Goal: Information Seeking & Learning: Learn about a topic

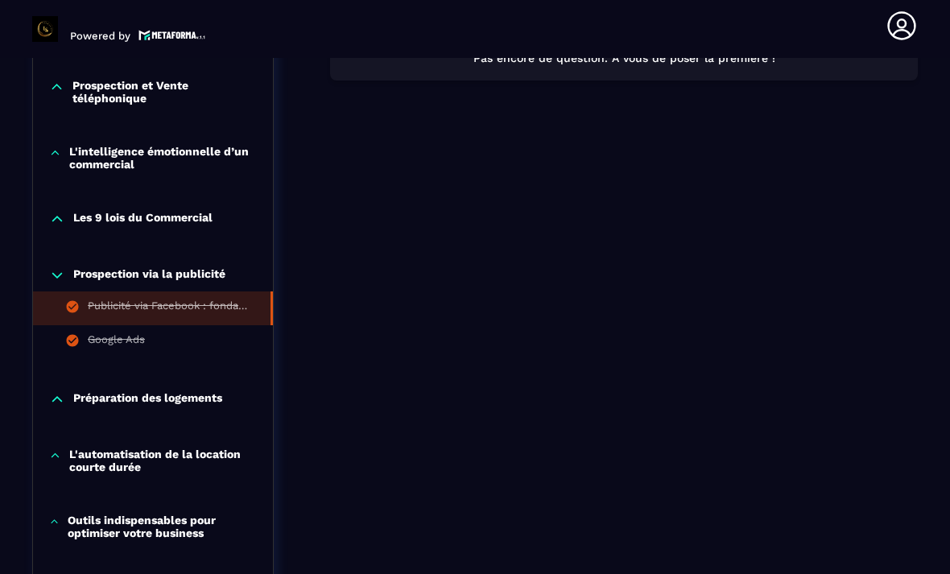
scroll to position [1054, 0]
click at [109, 351] on div "Google Ads" at bounding box center [116, 342] width 57 height 18
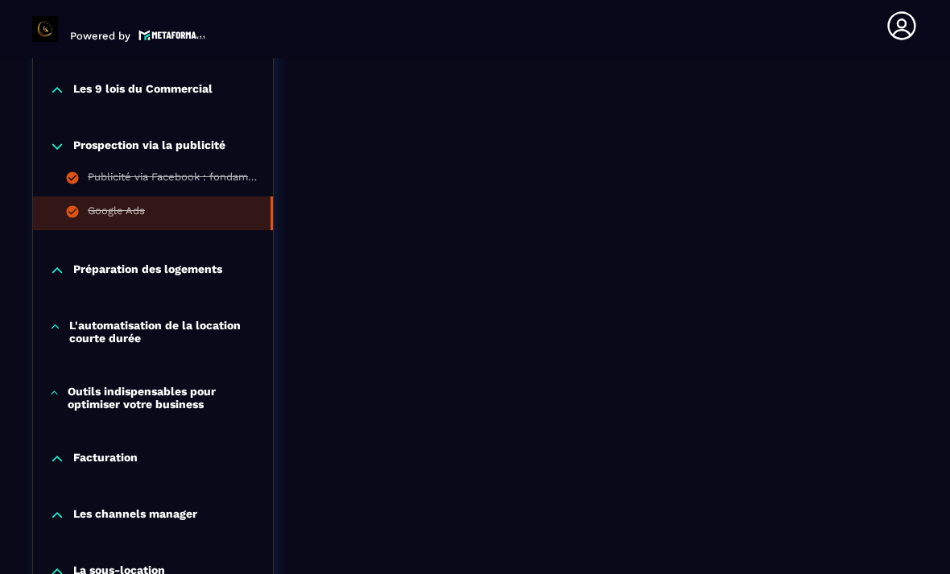
scroll to position [1185, 0]
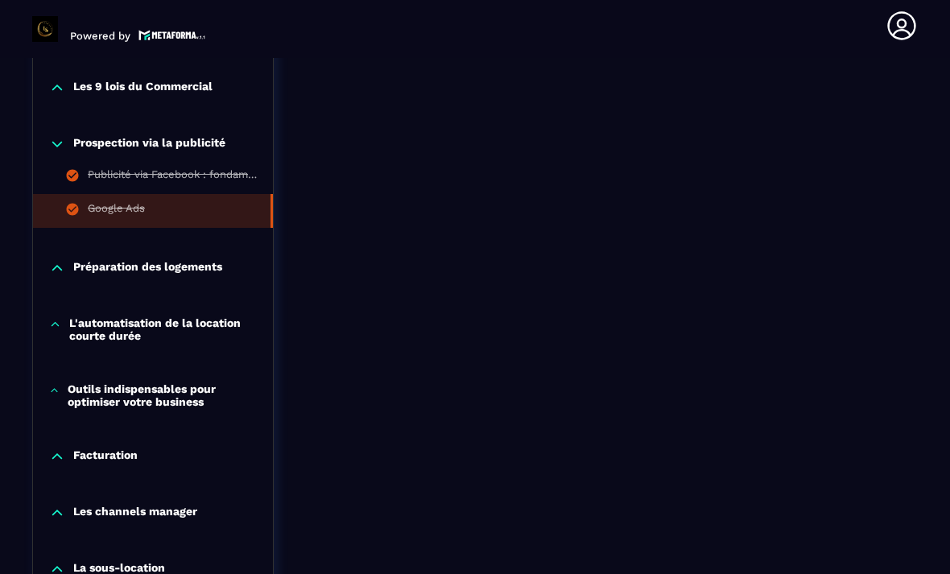
click at [102, 260] on p "Préparation des logements" at bounding box center [147, 268] width 149 height 16
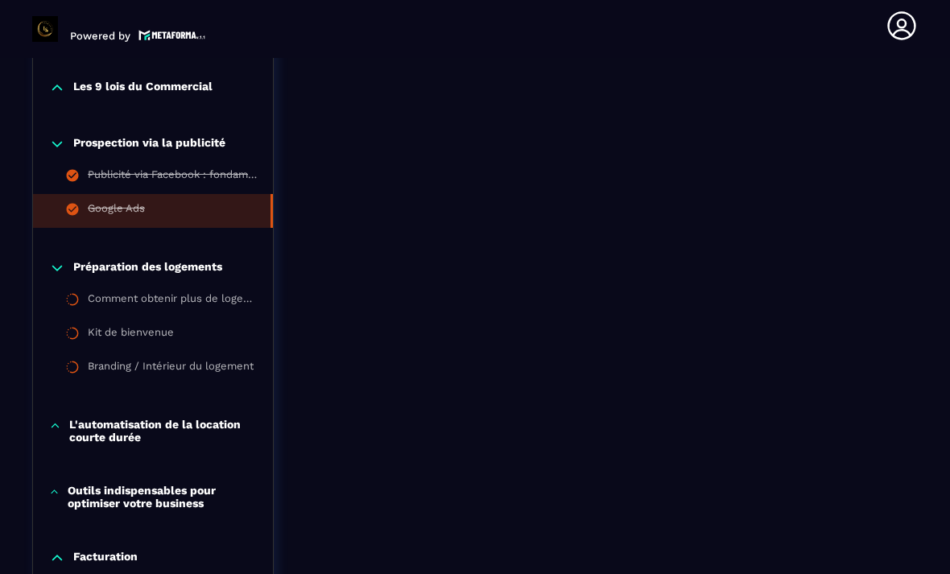
click at [108, 260] on p "Préparation des logements" at bounding box center [147, 268] width 149 height 16
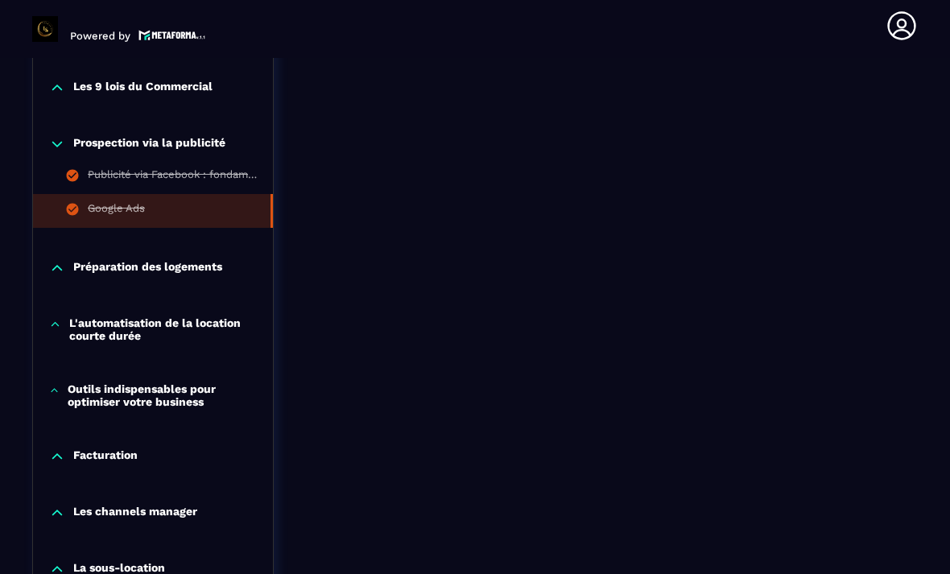
click at [78, 260] on p "Préparation des logements" at bounding box center [147, 268] width 149 height 16
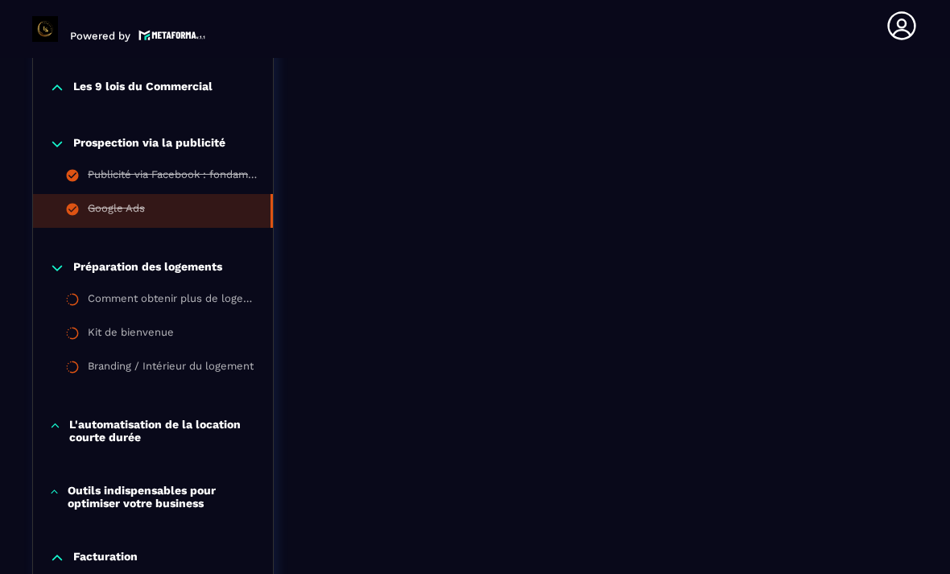
click at [110, 292] on div "Comment obtenir plus de logements en gestion ou en sous-location ?" at bounding box center [172, 301] width 169 height 18
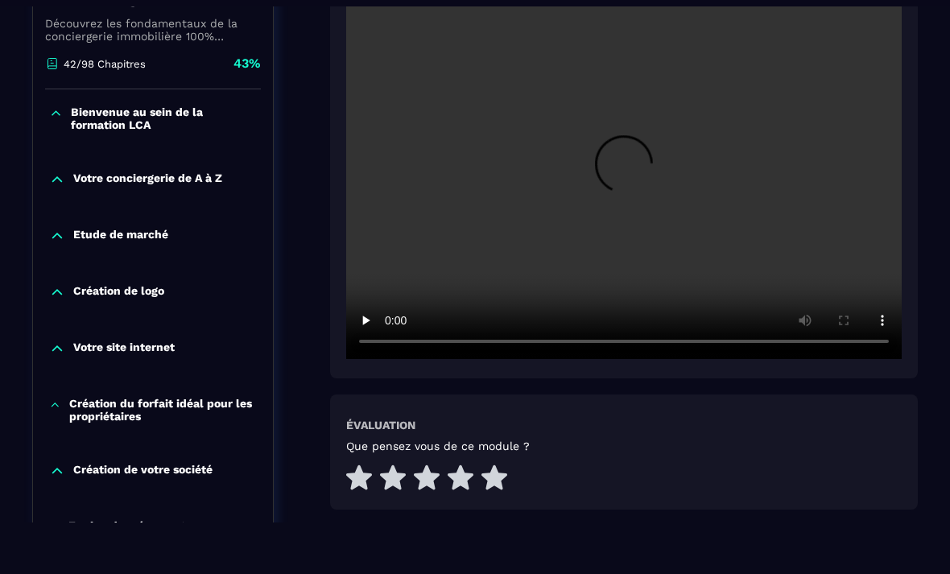
scroll to position [372, 0]
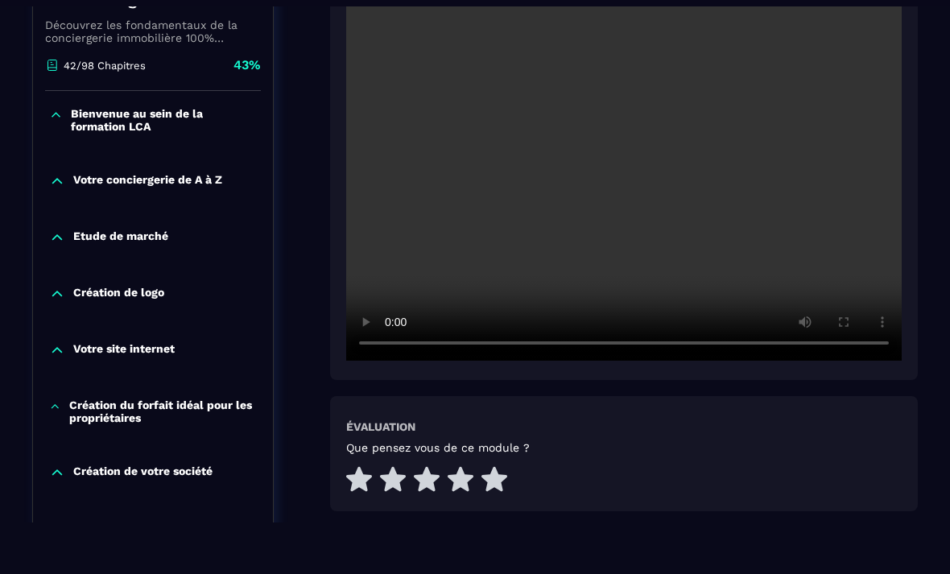
click at [640, 179] on video at bounding box center [624, 175] width 556 height 370
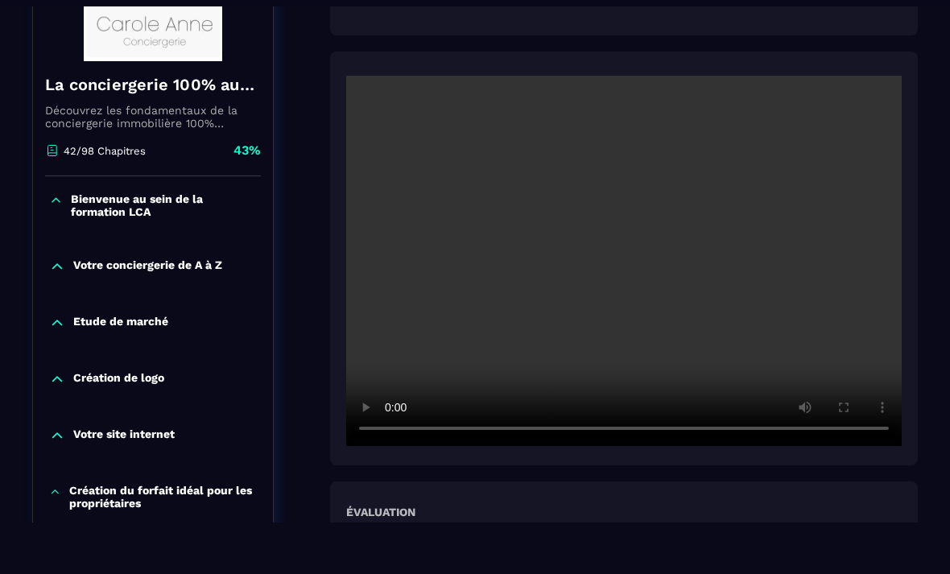
scroll to position [287, 0]
click at [362, 97] on video at bounding box center [624, 261] width 556 height 370
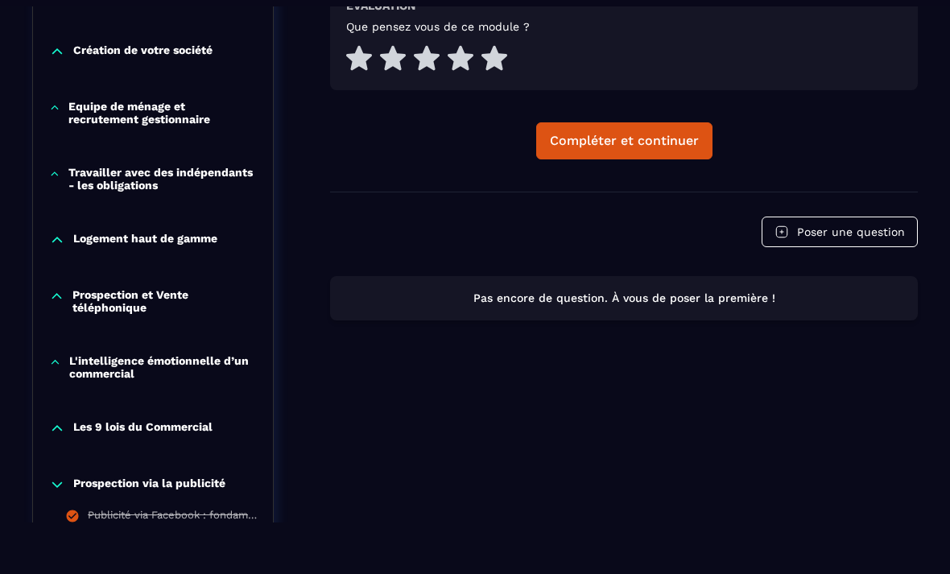
scroll to position [793, 0]
click at [553, 130] on button "Compléter et continuer" at bounding box center [624, 140] width 176 height 37
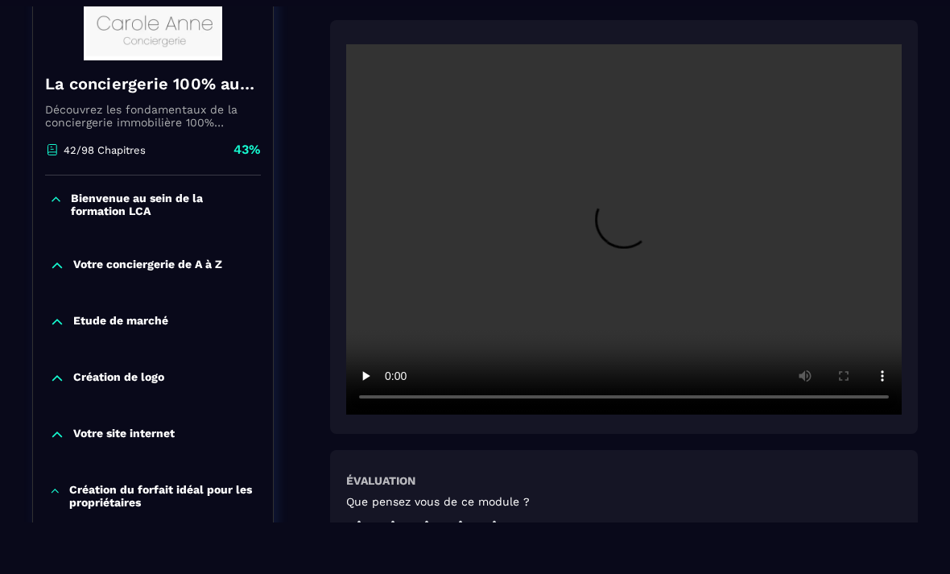
scroll to position [287, 0]
click at [615, 234] on video at bounding box center [624, 229] width 556 height 370
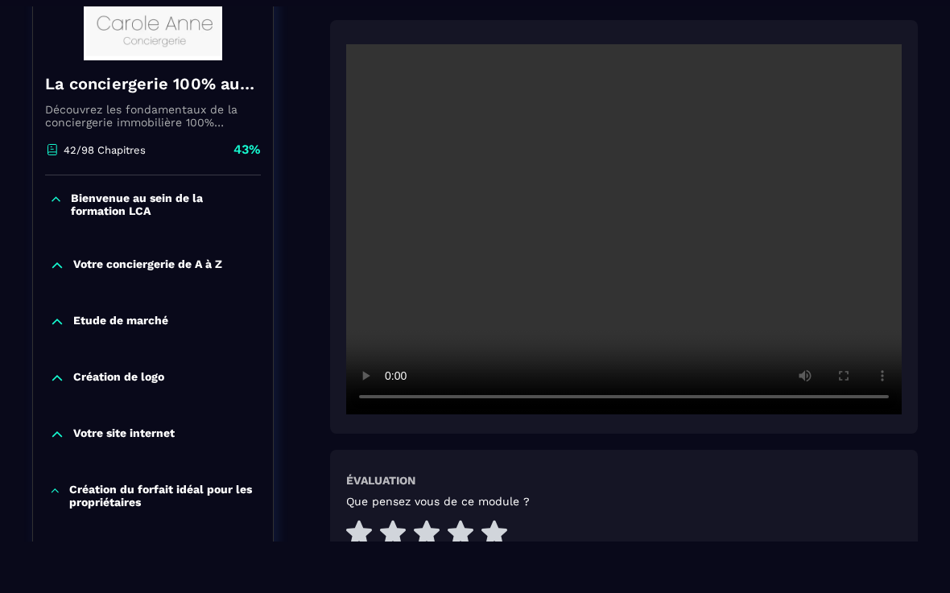
click at [351, 54] on video at bounding box center [624, 229] width 556 height 370
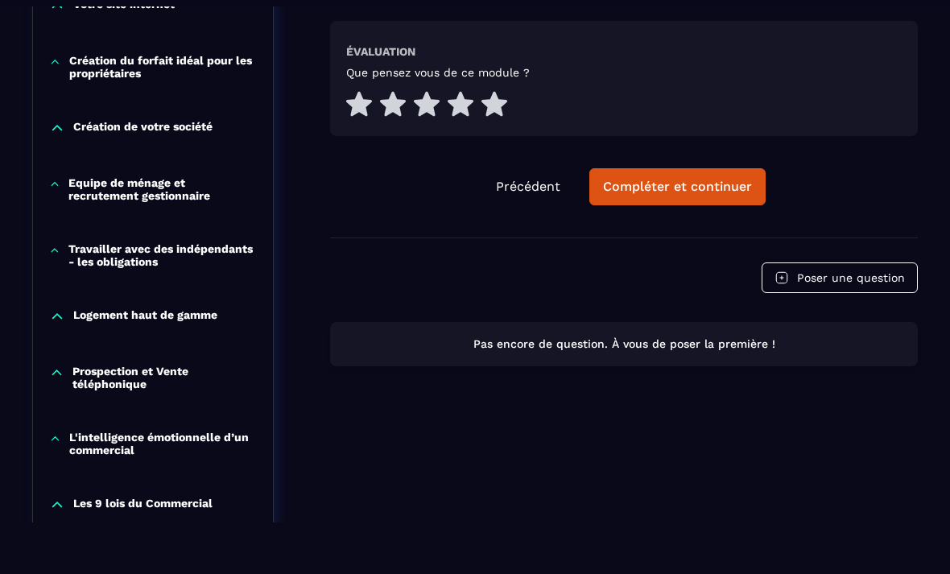
scroll to position [717, 0]
click at [621, 181] on button "Compléter et continuer" at bounding box center [677, 186] width 176 height 37
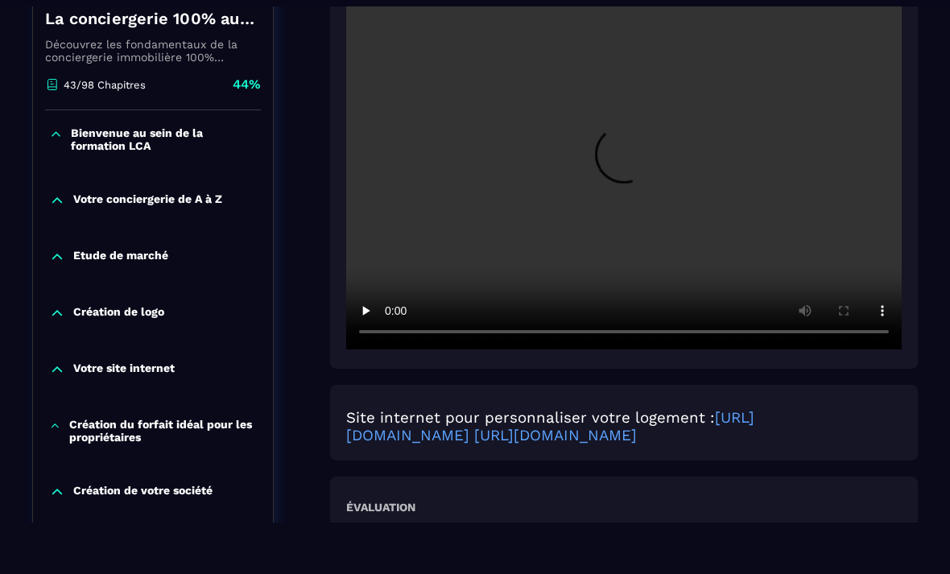
scroll to position [350, 0]
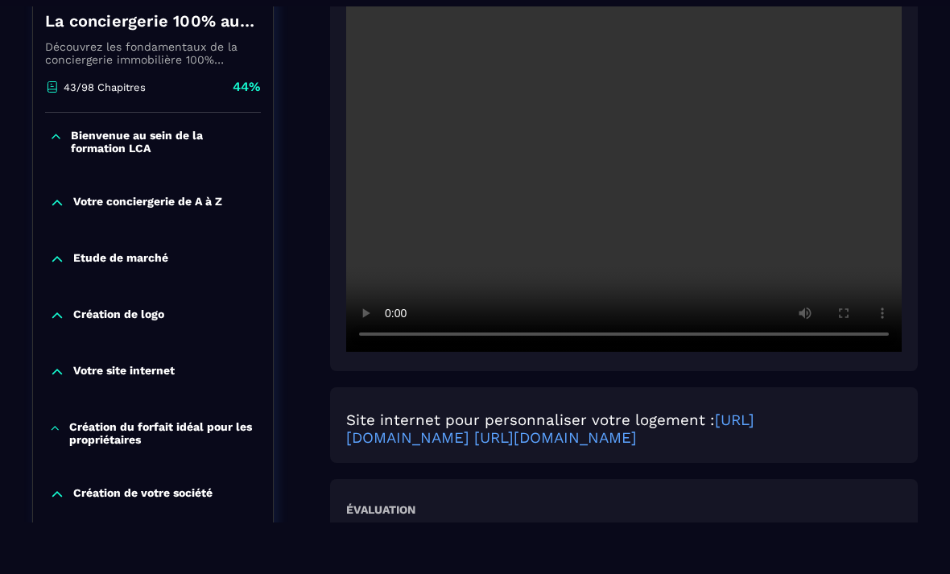
click at [614, 180] on video at bounding box center [624, 166] width 556 height 370
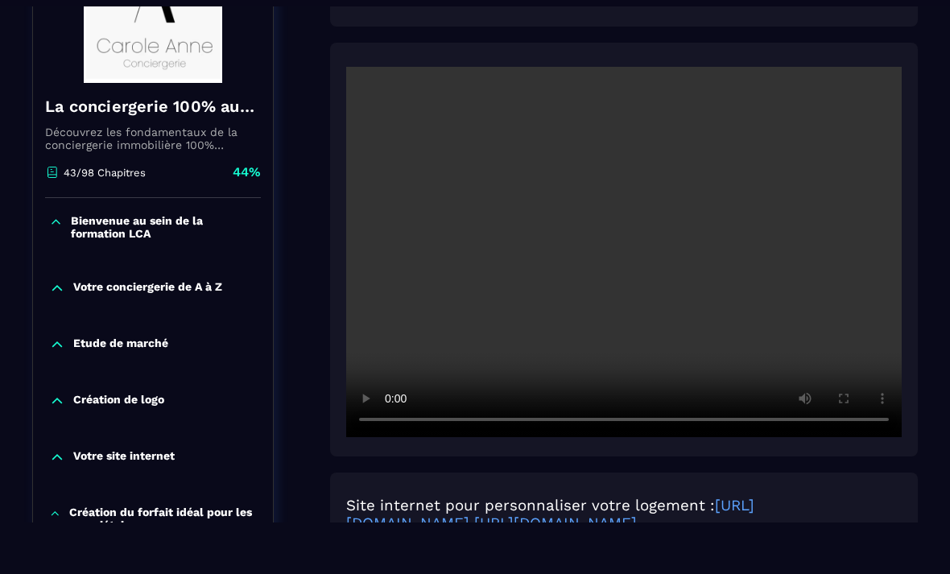
scroll to position [262, 0]
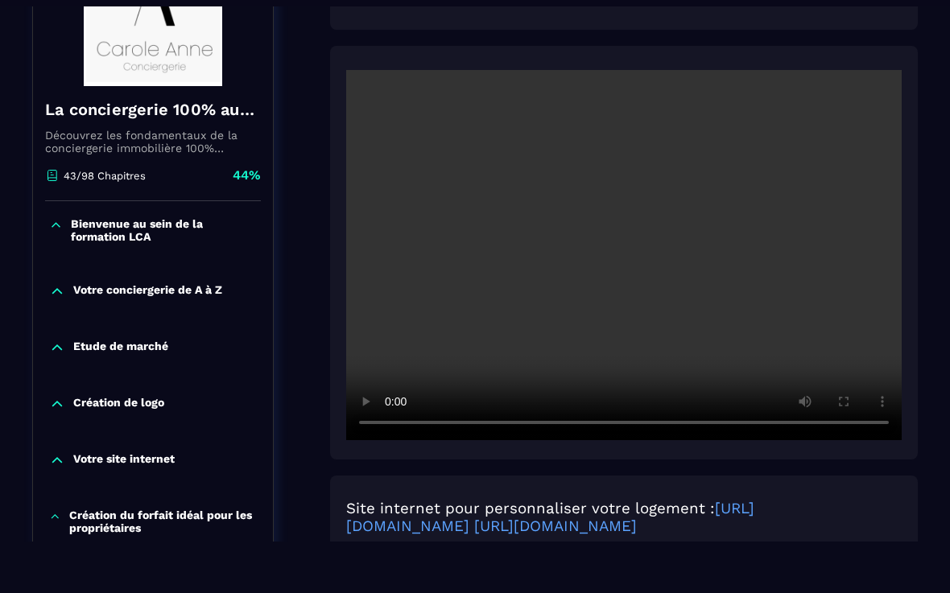
click at [355, 72] on video at bounding box center [624, 255] width 556 height 370
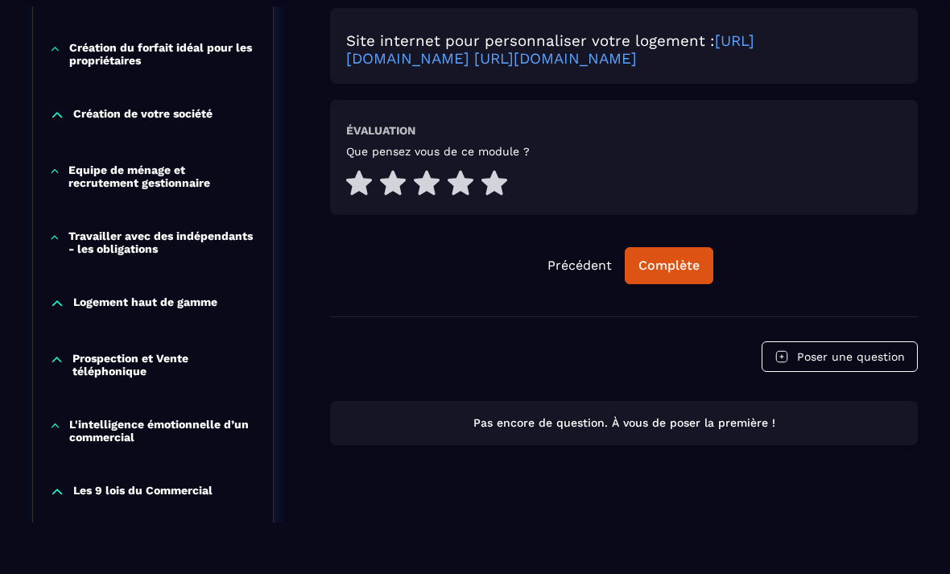
scroll to position [729, 0]
click at [664, 263] on div "Complète" at bounding box center [669, 266] width 61 height 16
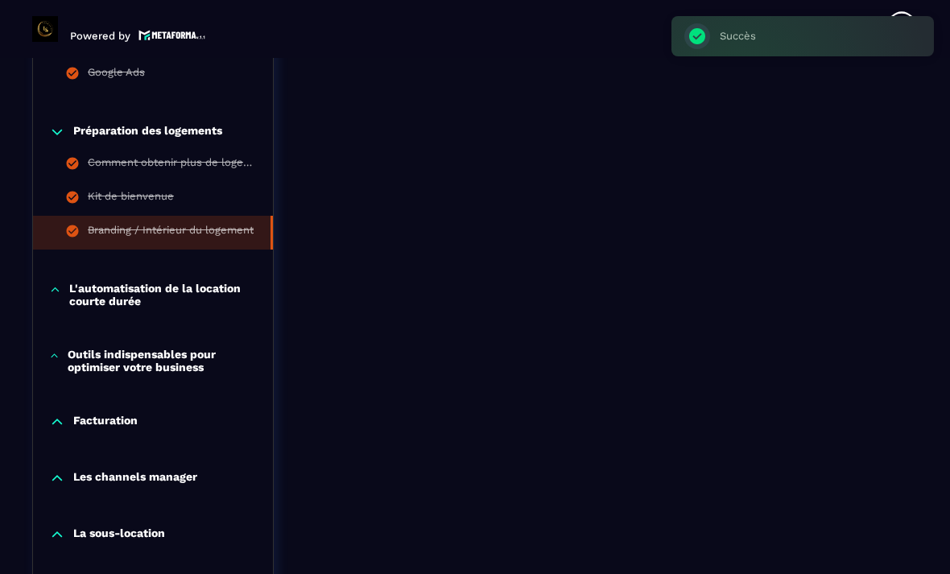
scroll to position [1320, 0]
click at [105, 283] on p "L'automatisation de la location courte durée" at bounding box center [163, 296] width 188 height 26
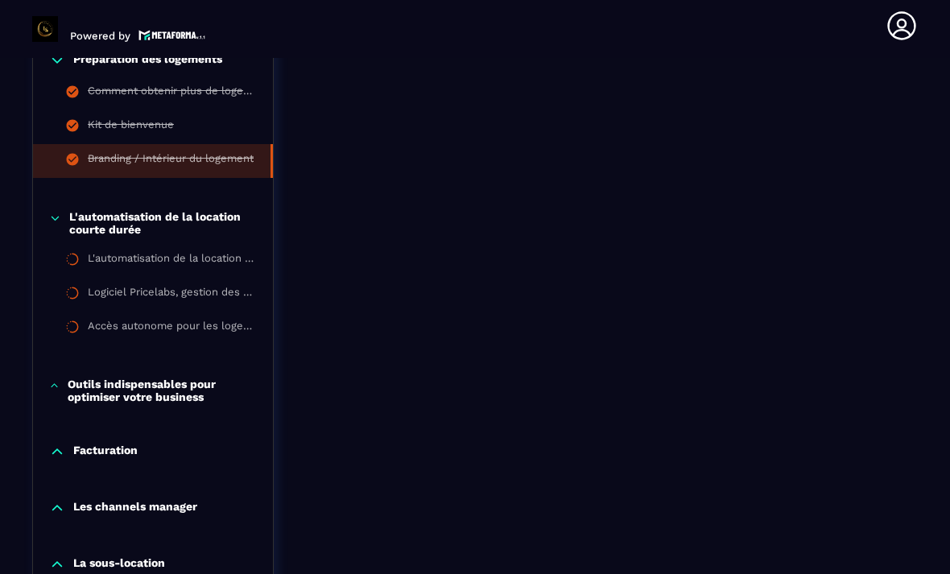
scroll to position [1394, 0]
click at [103, 251] on div "L'automatisation de la location courte durée" at bounding box center [172, 260] width 169 height 18
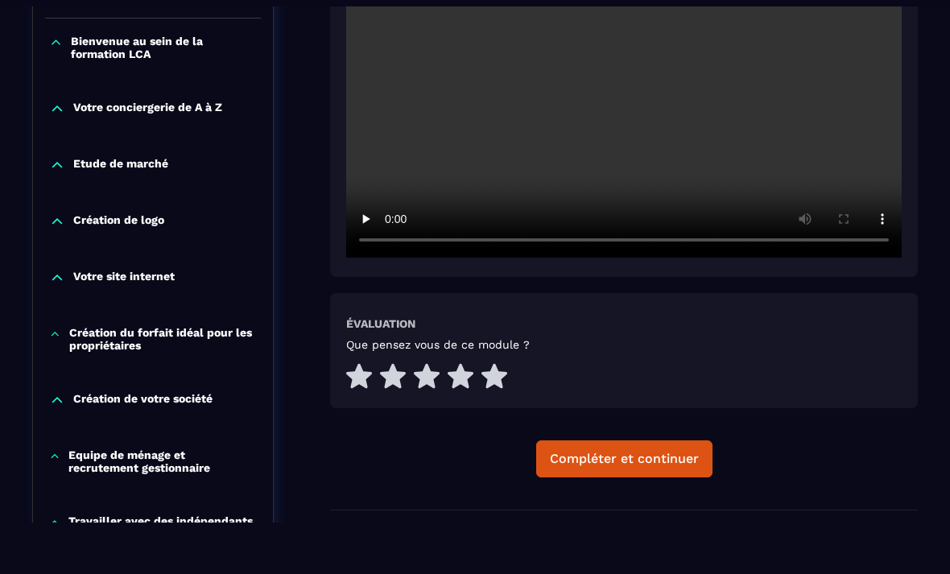
scroll to position [448, 0]
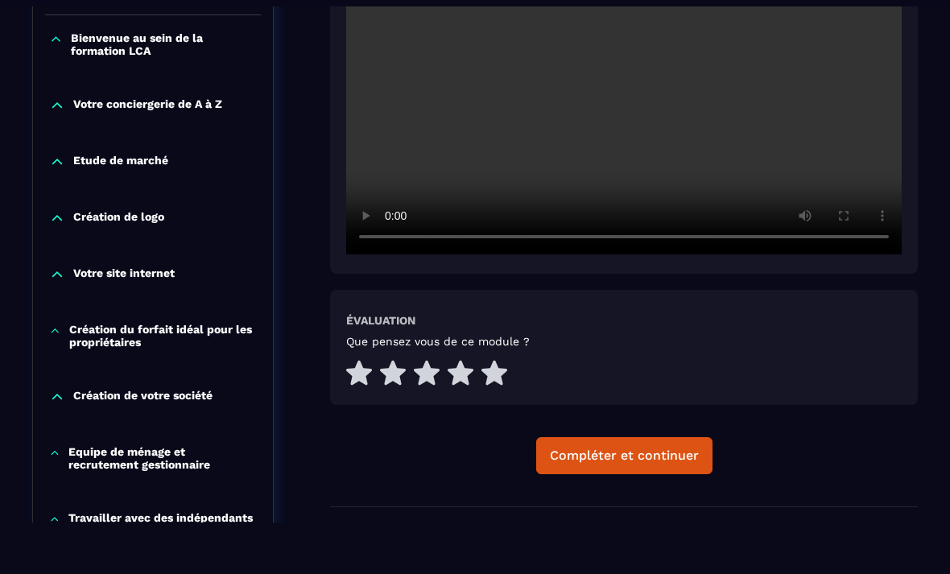
click at [639, 48] on video at bounding box center [624, 69] width 556 height 370
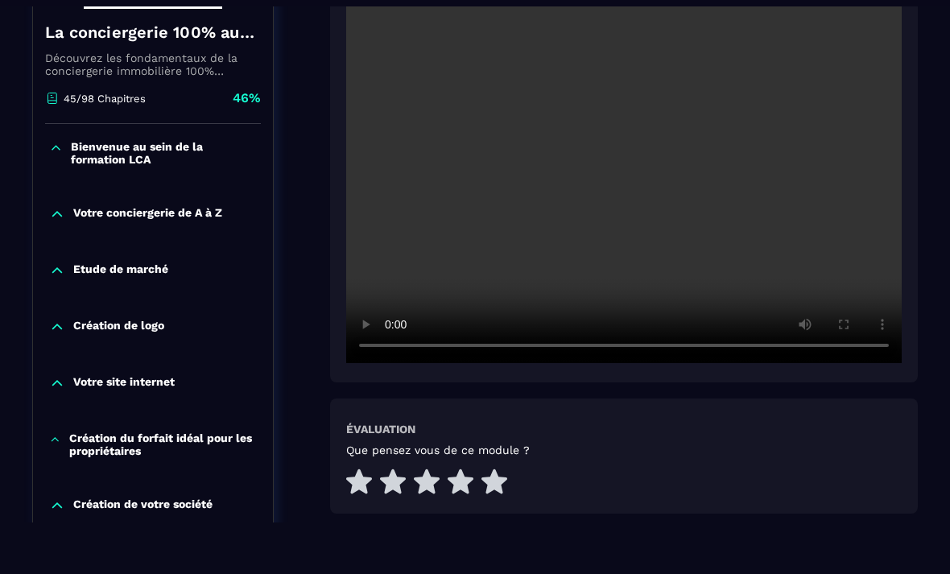
scroll to position [328, 0]
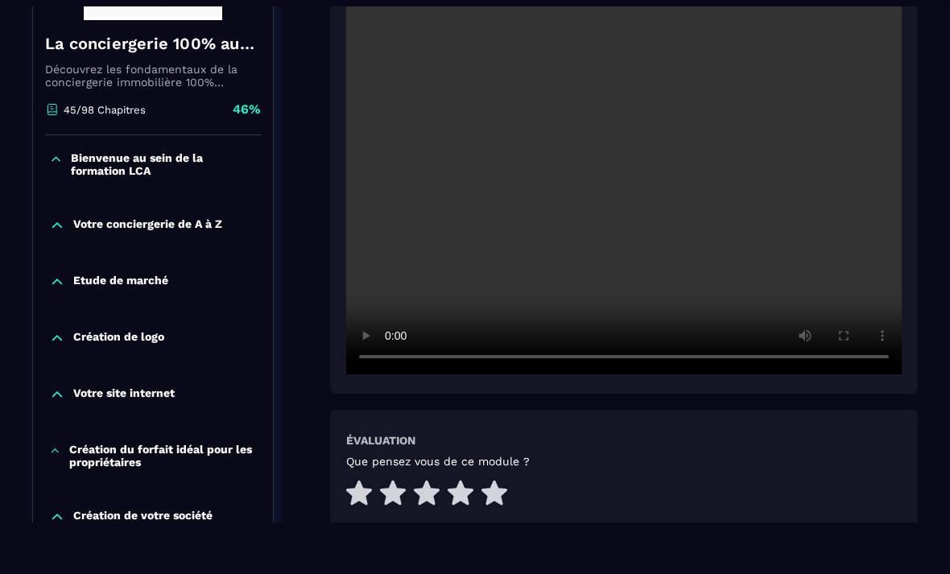
click at [612, 172] on video at bounding box center [624, 189] width 556 height 370
click at [358, 7] on video at bounding box center [624, 189] width 556 height 370
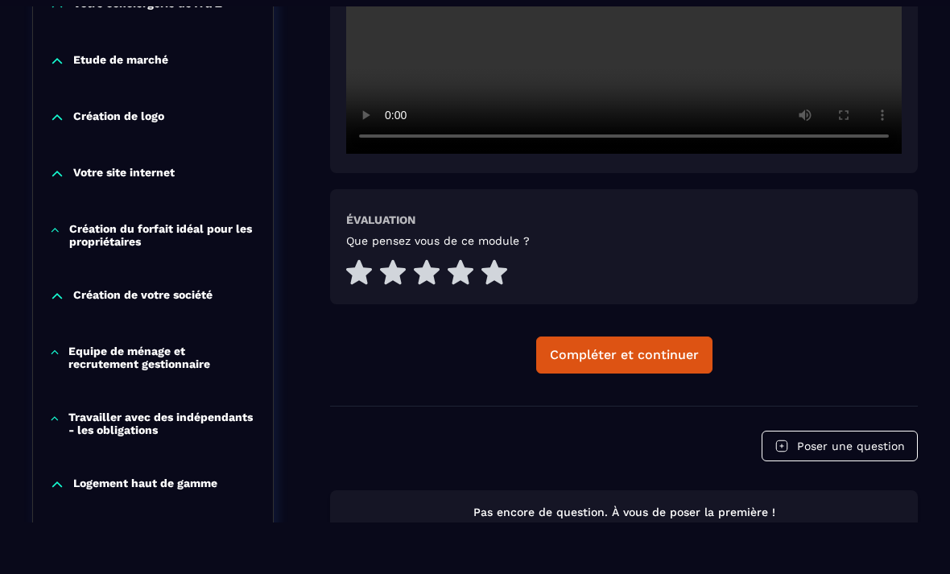
scroll to position [568, 0]
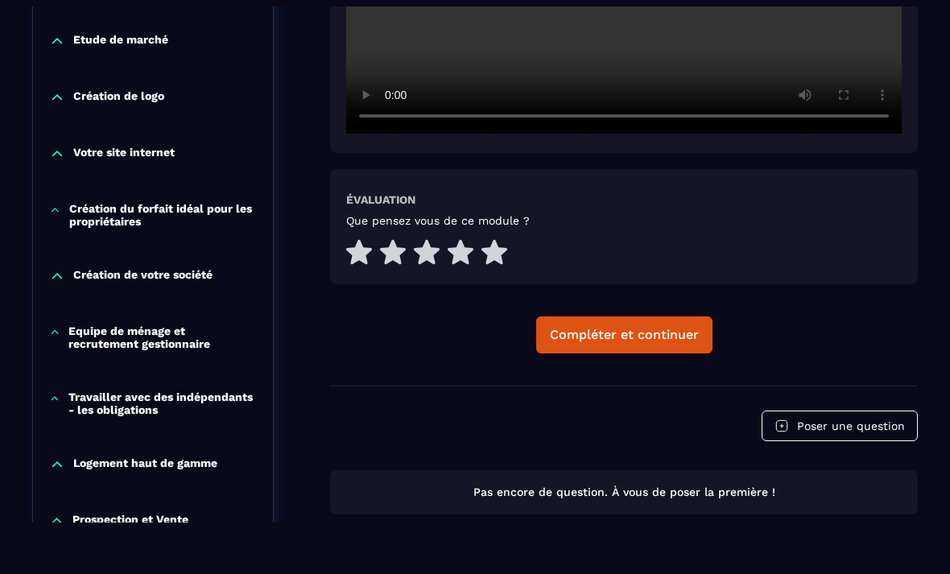
click at [655, 337] on div "Compléter et continuer" at bounding box center [624, 335] width 149 height 16
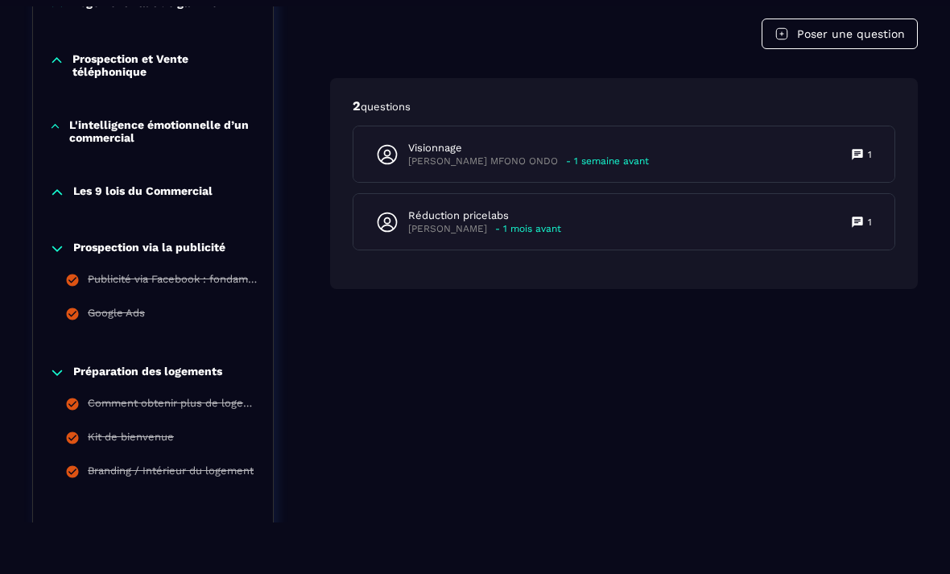
scroll to position [1029, 0]
click at [666, 250] on div "Réduction pricelabs [PERSON_NAME] - 1 mois avant 1" at bounding box center [623, 222] width 541 height 56
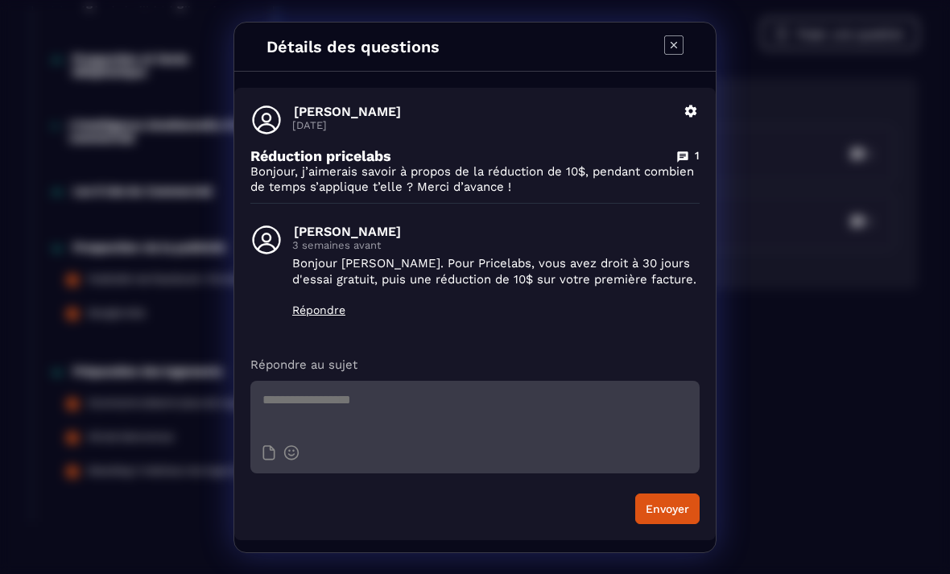
click at [672, 41] on icon "Modal window" at bounding box center [674, 44] width 6 height 6
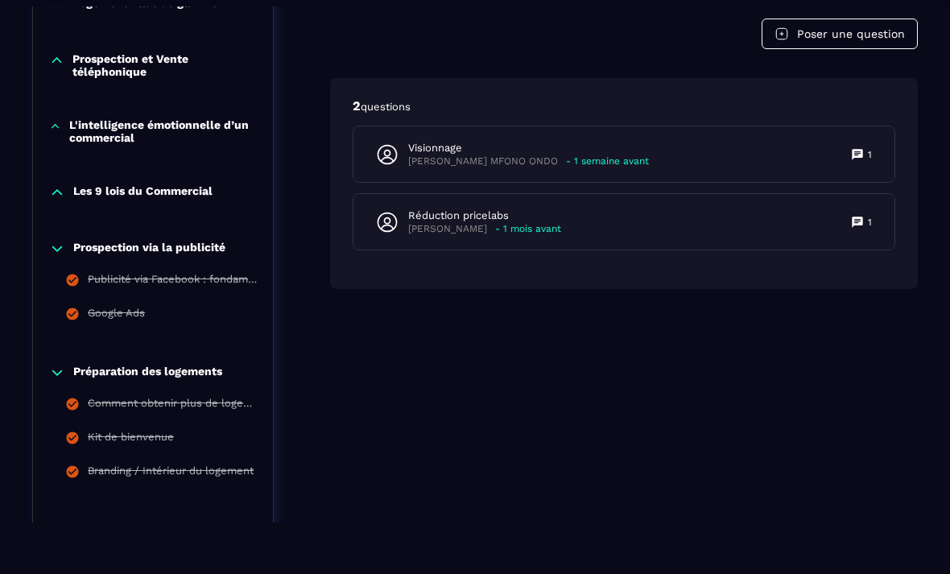
click at [534, 155] on p "Visionnage" at bounding box center [528, 148] width 241 height 14
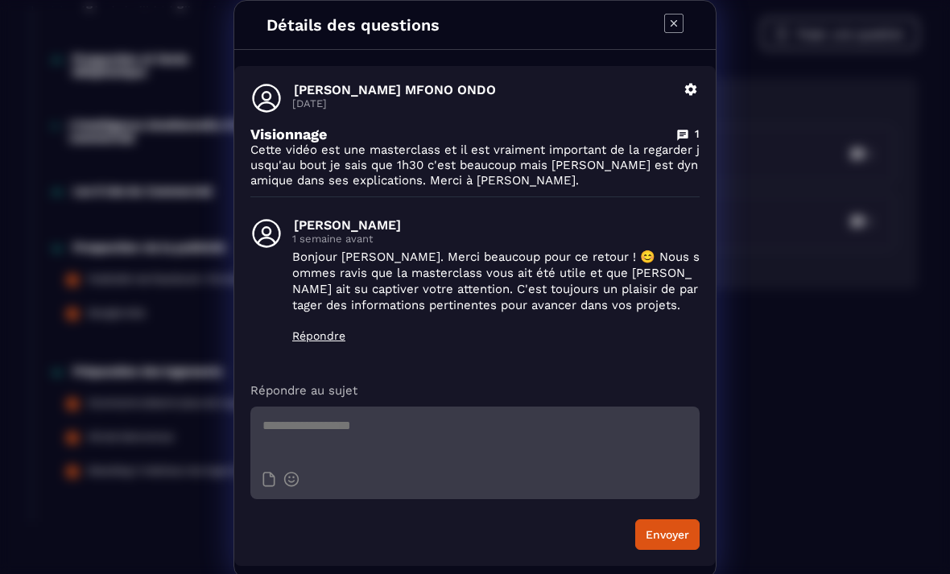
click at [675, 23] on icon "Modal window" at bounding box center [674, 23] width 6 height 6
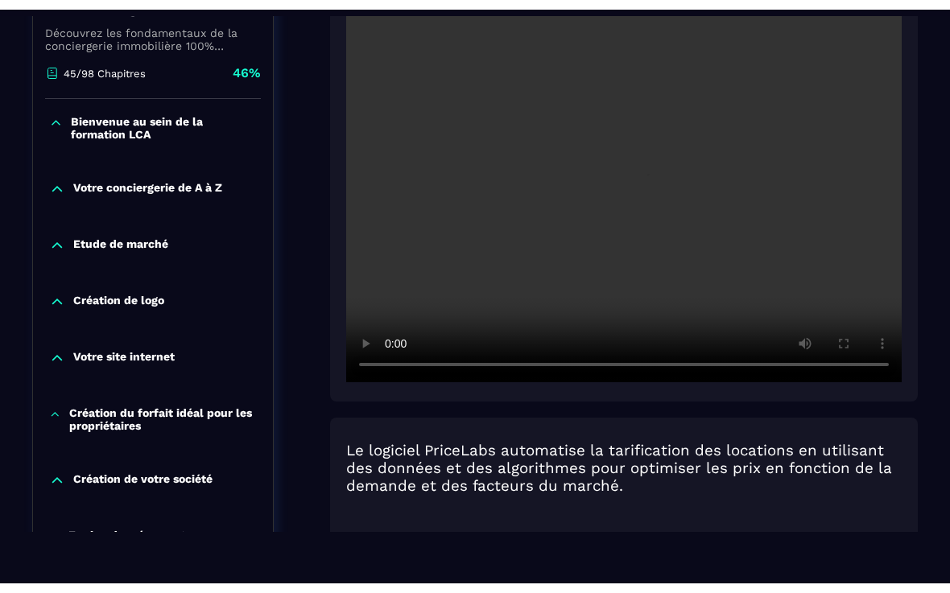
scroll to position [364, 0]
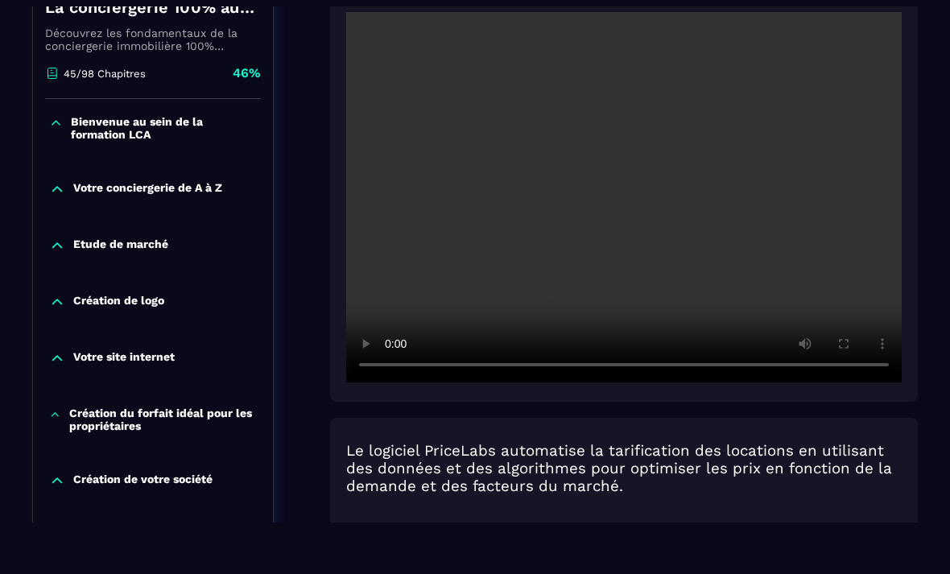
click at [622, 239] on video at bounding box center [624, 197] width 556 height 370
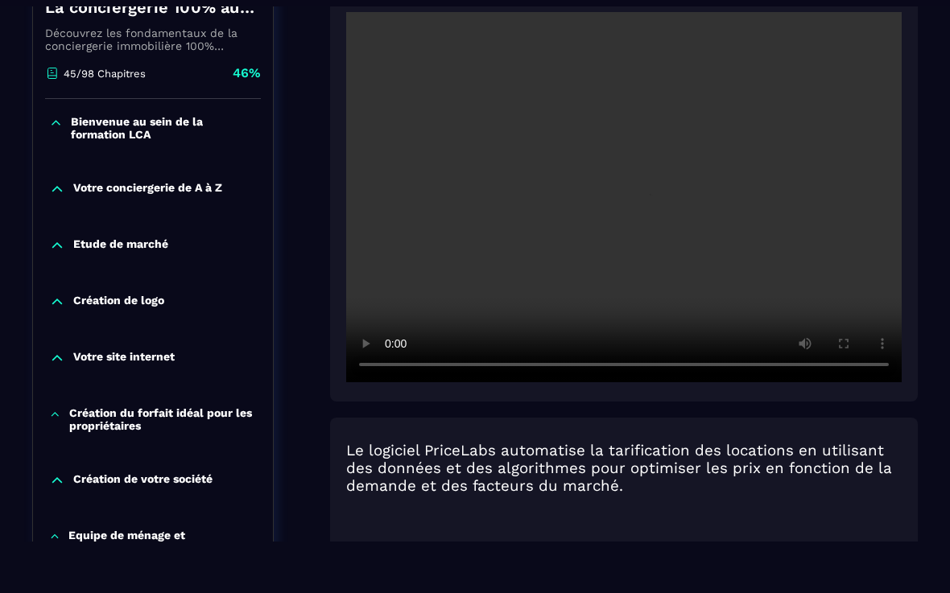
click at [359, 55] on video at bounding box center [624, 197] width 556 height 370
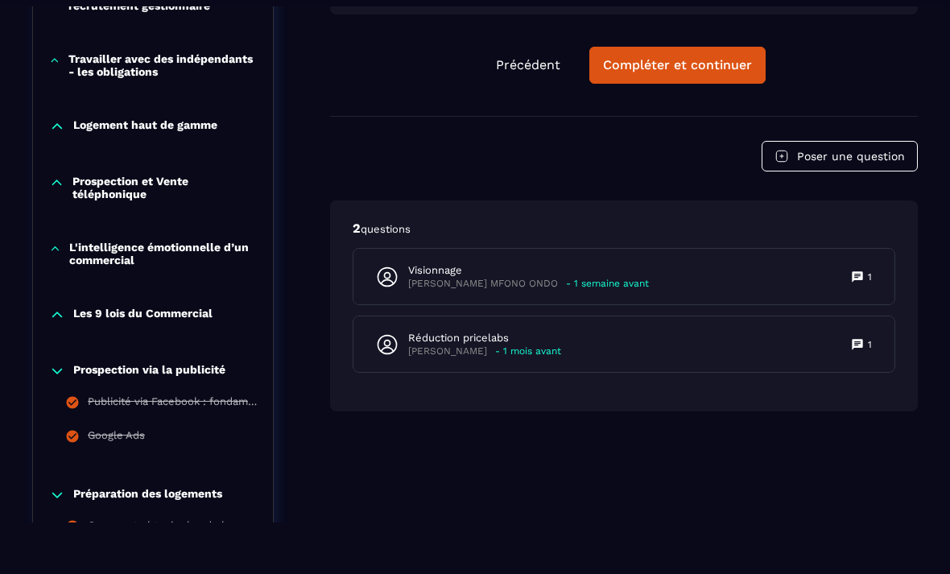
scroll to position [907, 0]
click at [627, 73] on div "Compléter et continuer" at bounding box center [677, 65] width 149 height 16
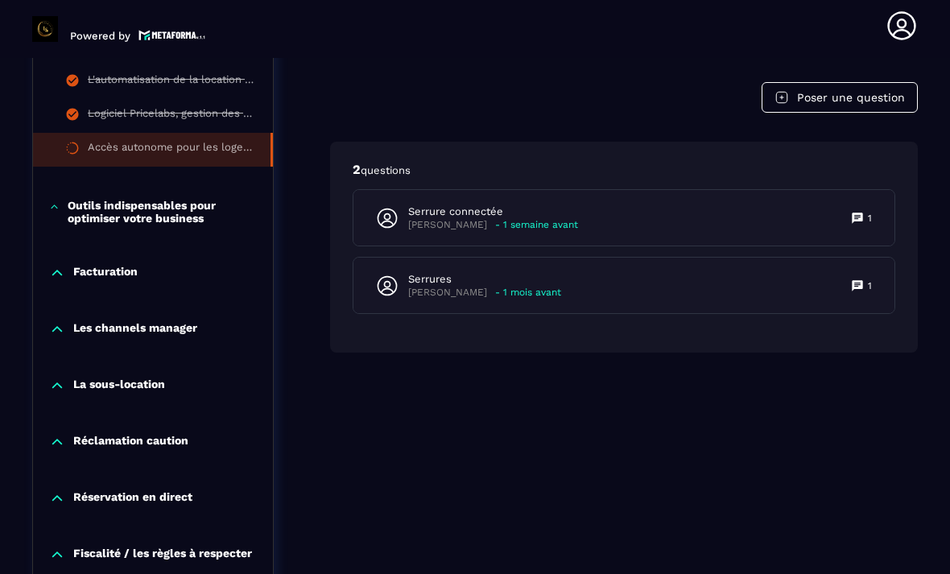
scroll to position [1578, 0]
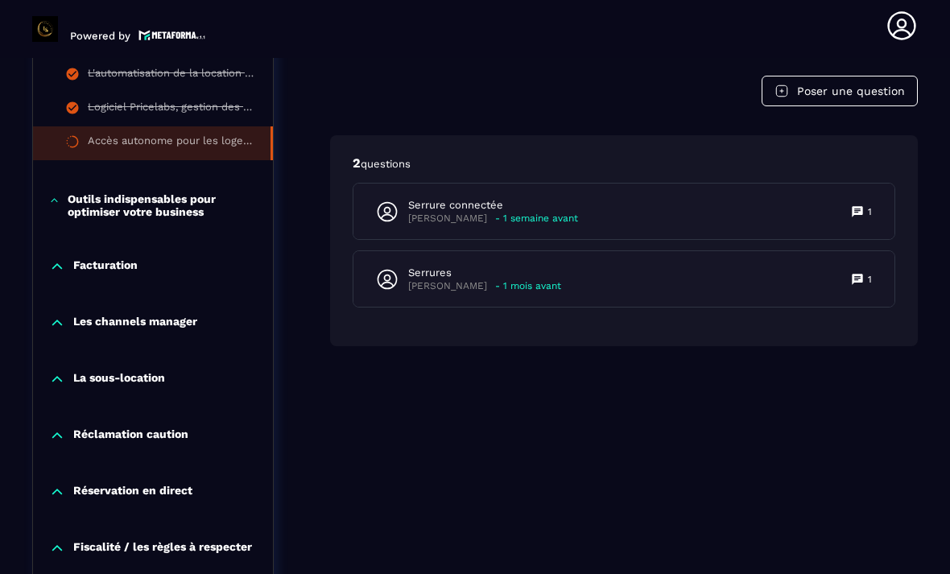
click at [415, 280] on p "[PERSON_NAME]" at bounding box center [447, 286] width 79 height 12
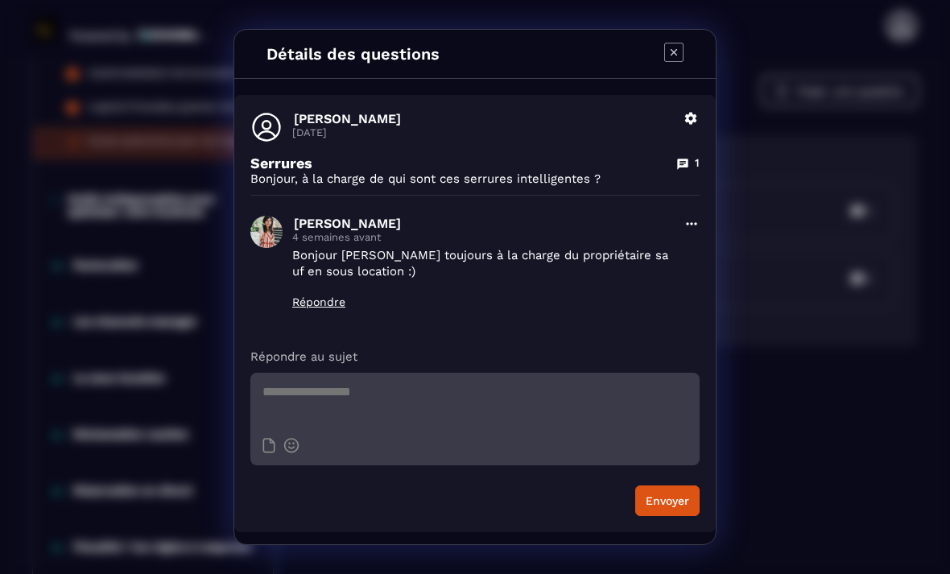
click at [774, 229] on div "Détails des questions [PERSON_NAME] [DATE] Supprimer Serrures 1 Bonjour, à la c…" at bounding box center [475, 287] width 950 height 574
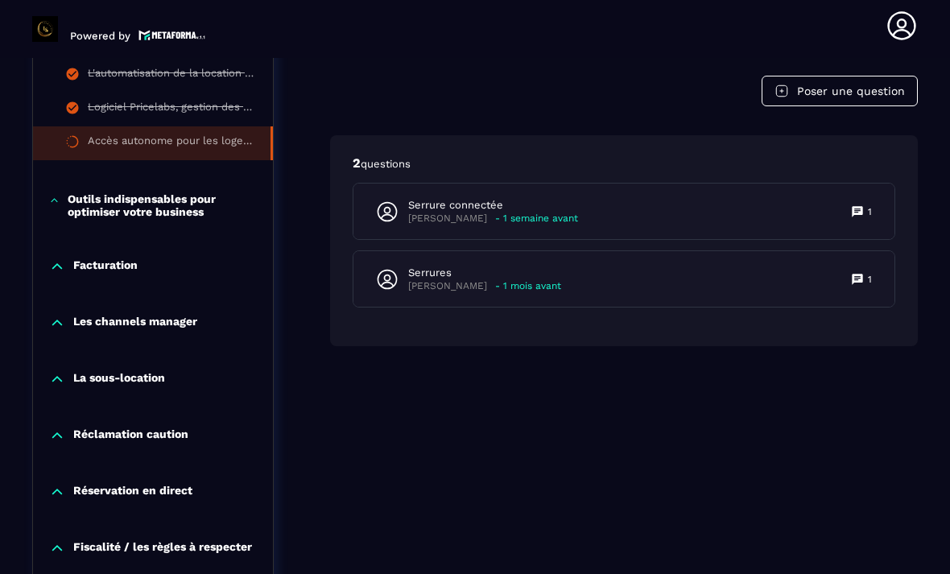
click at [519, 184] on div "Serrure connectée [PERSON_NAME] - 1 semaine avant 1" at bounding box center [623, 212] width 541 height 56
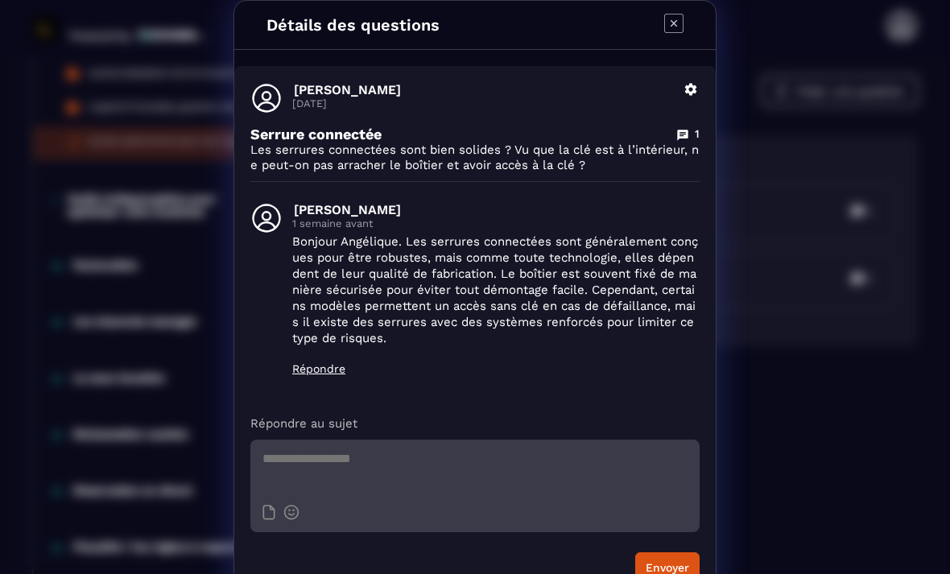
click at [798, 381] on div "Détails des questions [PERSON_NAME] [DATE] Supprimer Serrure connectée 1 Les se…" at bounding box center [475, 306] width 950 height 612
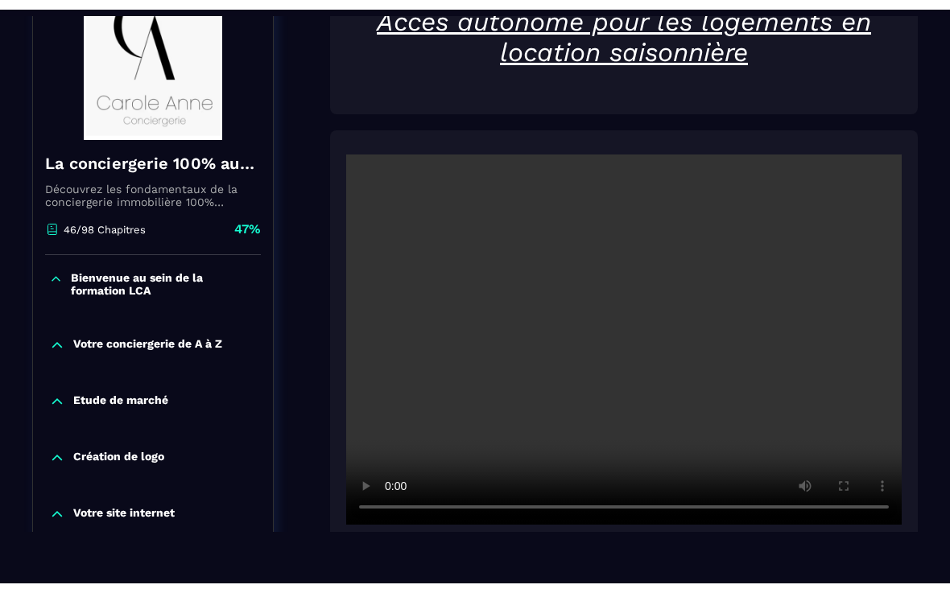
scroll to position [216, 0]
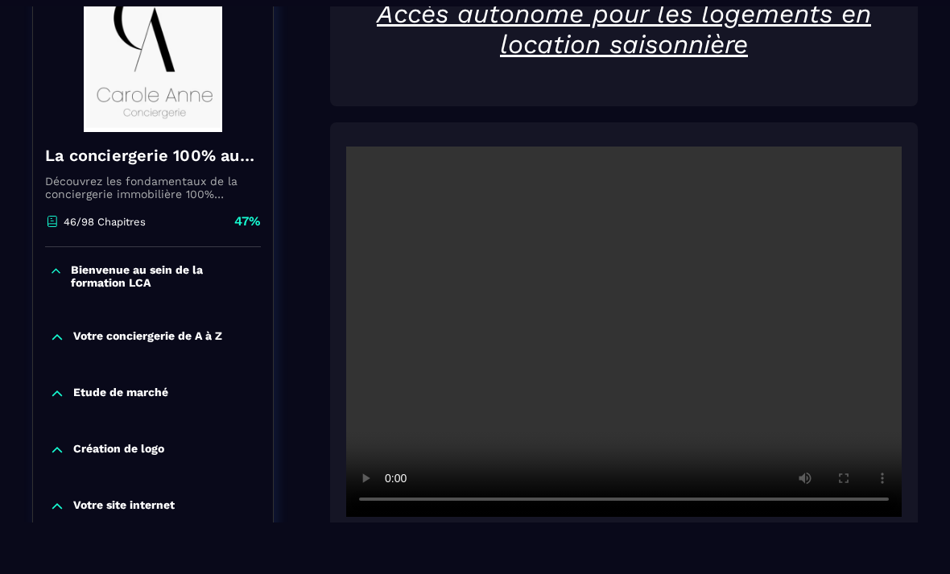
click at [621, 328] on video at bounding box center [624, 332] width 556 height 370
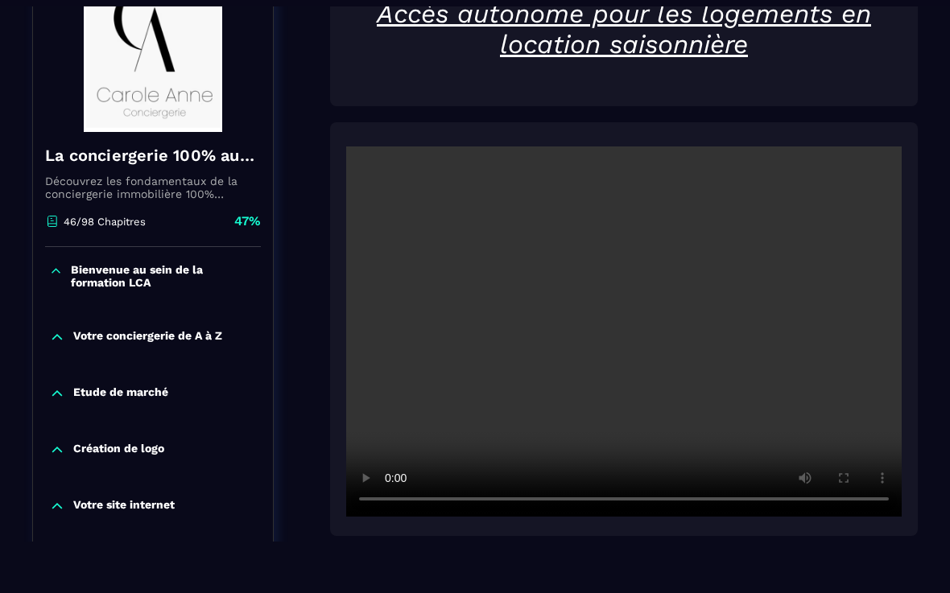
click at [347, 148] on video at bounding box center [624, 332] width 556 height 370
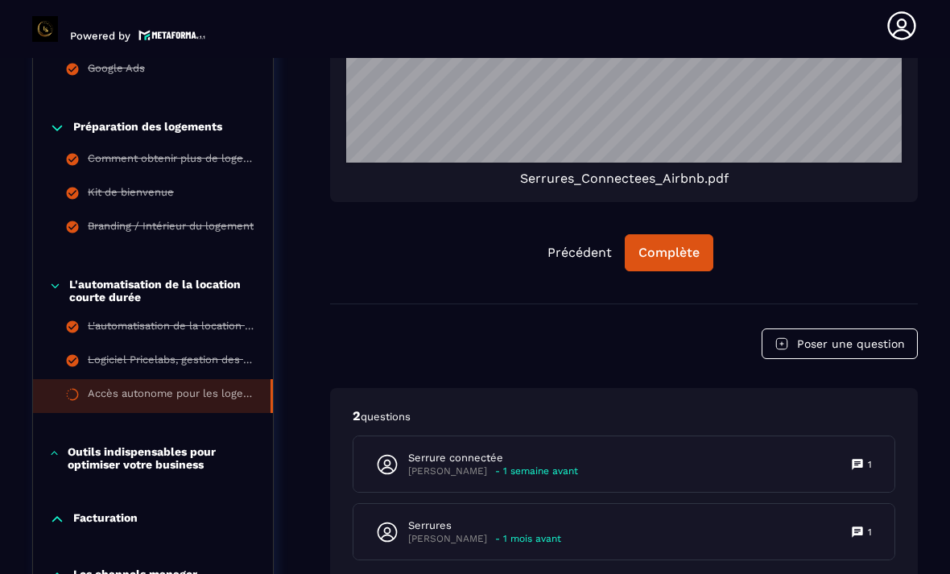
scroll to position [1325, 0]
click at [676, 245] on div "Complète" at bounding box center [669, 253] width 61 height 16
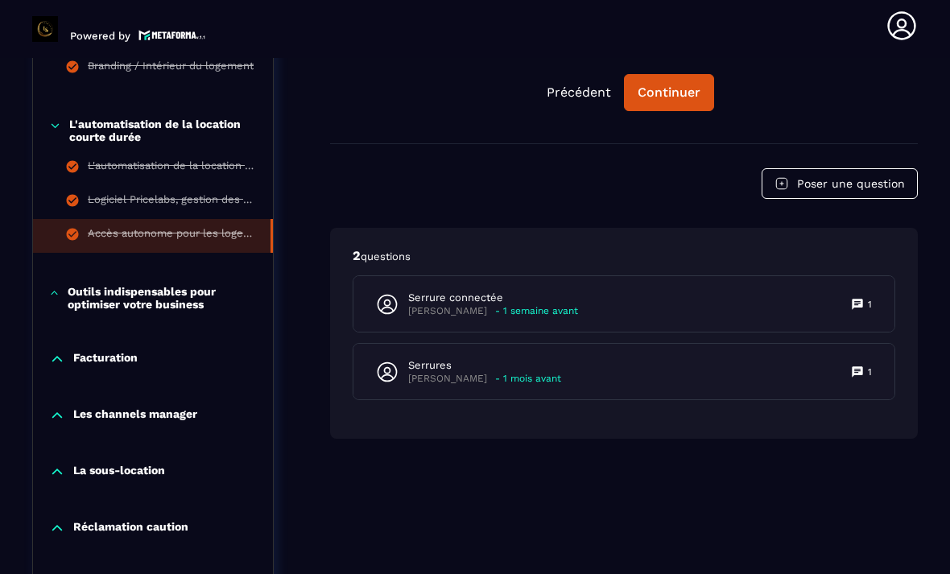
scroll to position [0, 0]
click at [68, 285] on p "Outils indispensables pour optimiser votre business" at bounding box center [162, 298] width 189 height 26
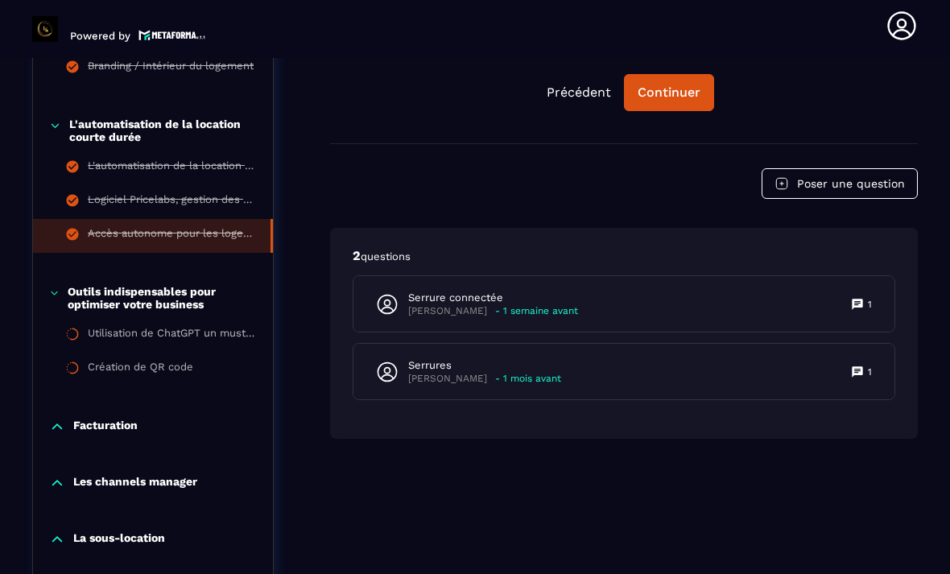
click at [108, 327] on div "Utilisation de ChatGPT un must-have" at bounding box center [172, 336] width 169 height 18
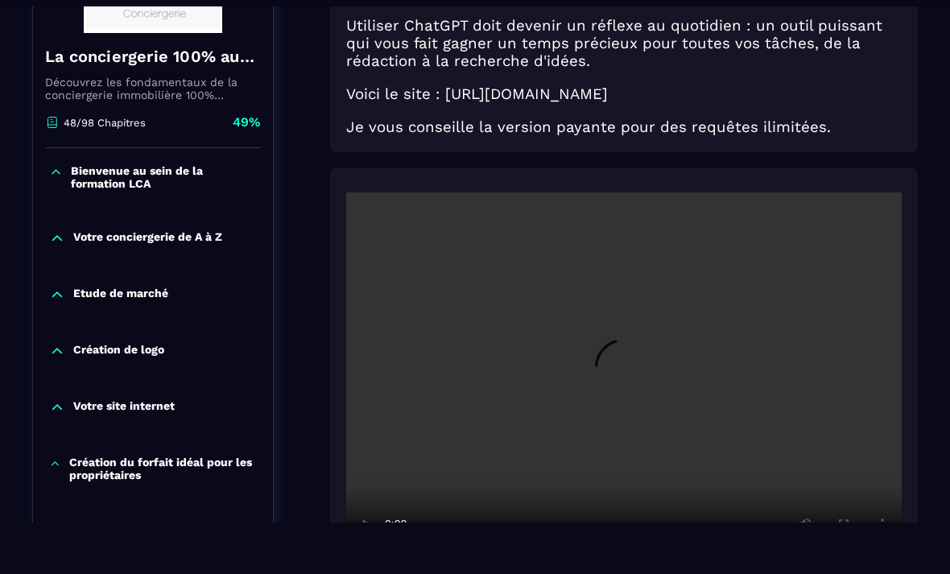
scroll to position [315, 0]
click at [610, 389] on video at bounding box center [624, 377] width 556 height 370
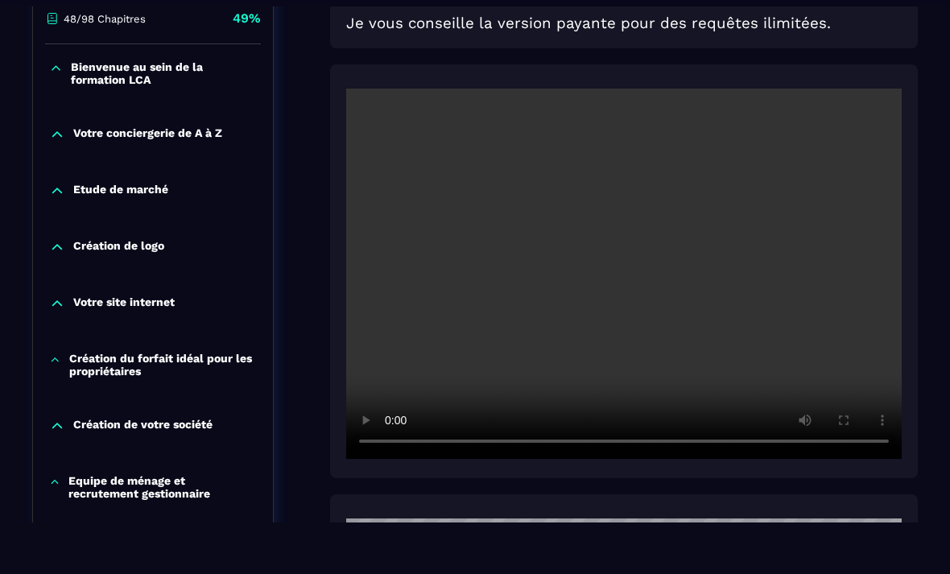
scroll to position [419, 0]
click at [681, 277] on video at bounding box center [624, 273] width 556 height 370
click at [688, 285] on video at bounding box center [624, 273] width 556 height 370
click at [691, 276] on video at bounding box center [624, 273] width 556 height 370
click at [686, 272] on video at bounding box center [624, 273] width 556 height 370
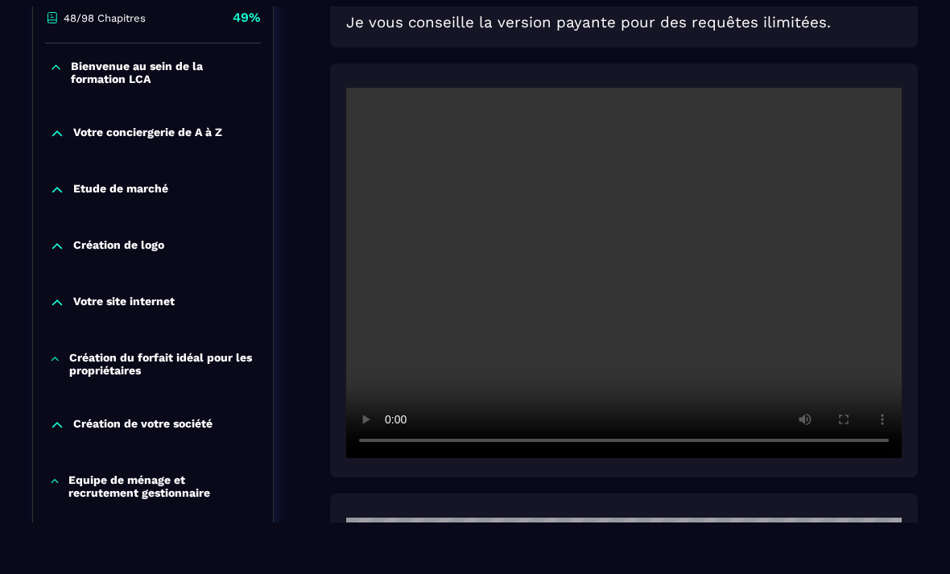
click at [682, 299] on video at bounding box center [624, 273] width 556 height 370
click at [837, 259] on video at bounding box center [624, 273] width 556 height 370
click at [671, 274] on video at bounding box center [624, 273] width 556 height 370
click at [683, 275] on video at bounding box center [624, 273] width 556 height 370
click at [682, 283] on video at bounding box center [624, 273] width 556 height 370
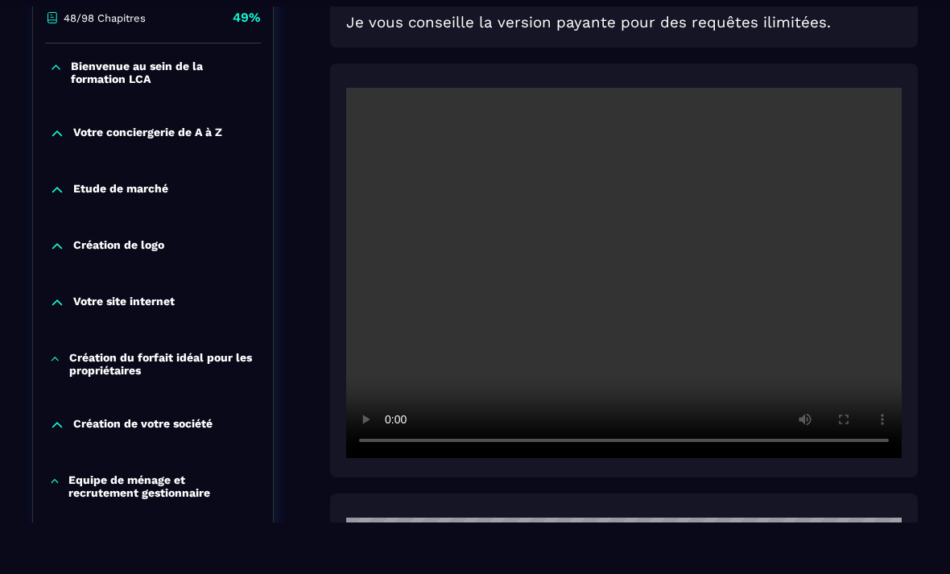
click at [676, 267] on video at bounding box center [624, 273] width 556 height 370
click at [681, 281] on video at bounding box center [624, 273] width 556 height 370
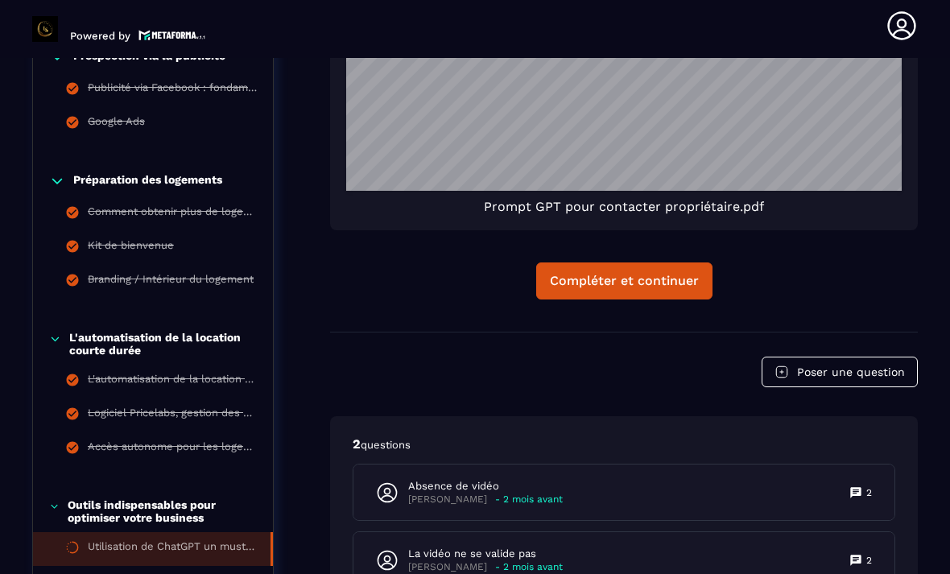
scroll to position [1272, 0]
click at [649, 262] on button "Compléter et continuer" at bounding box center [624, 280] width 176 height 37
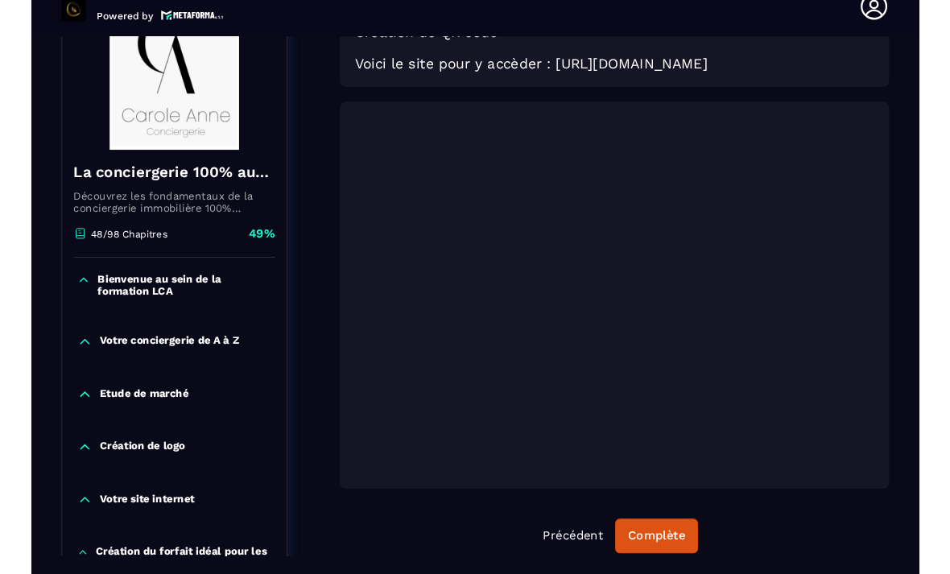
scroll to position [221, 0]
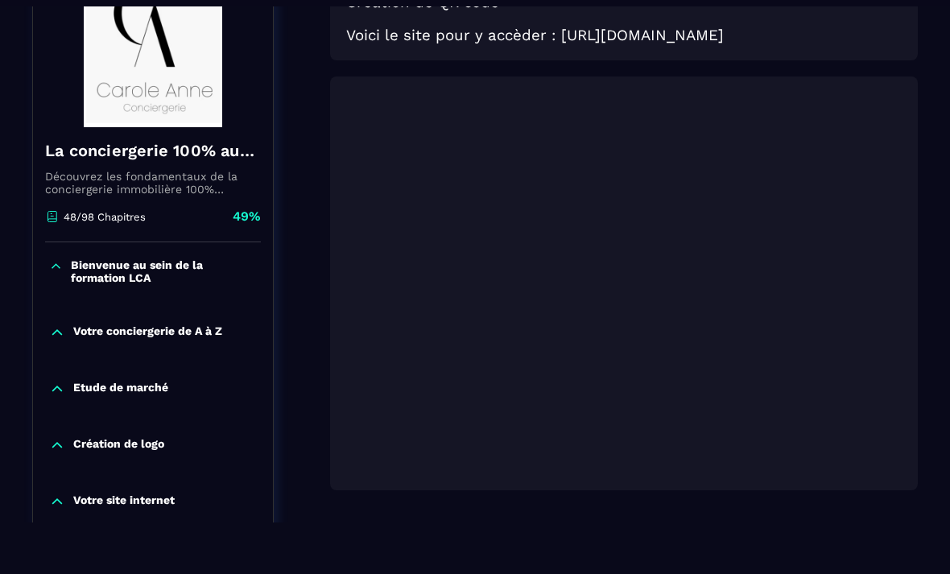
click at [664, 529] on button "Complète" at bounding box center [669, 541] width 89 height 37
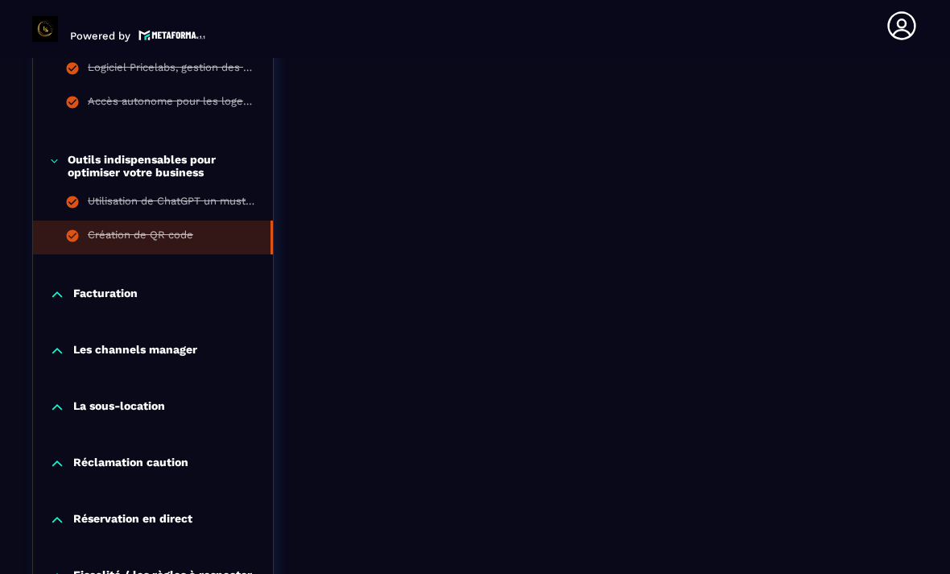
scroll to position [1618, 0]
click at [125, 283] on div "Facturation" at bounding box center [153, 299] width 240 height 56
click at [126, 302] on p "Facturation" at bounding box center [105, 295] width 64 height 16
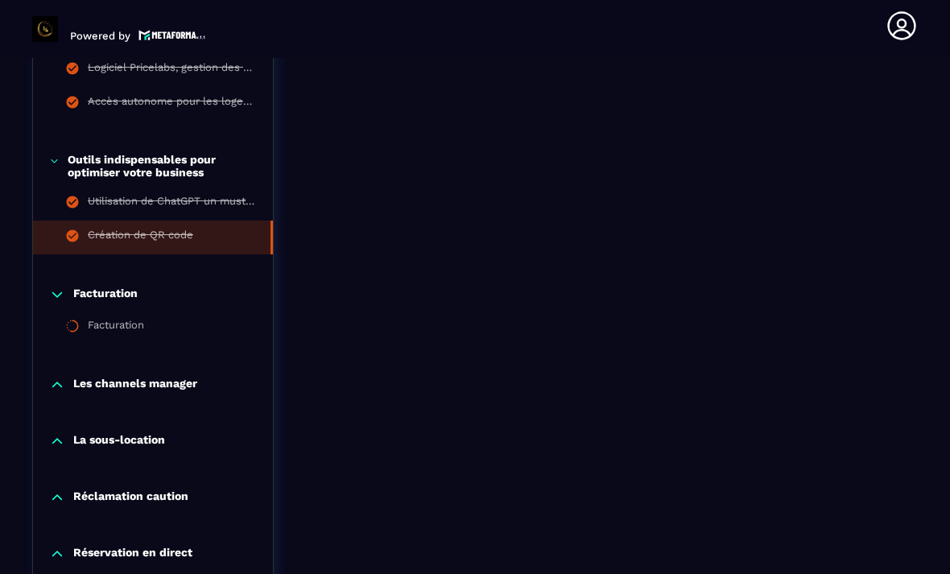
click at [116, 332] on div "Facturation" at bounding box center [116, 328] width 56 height 18
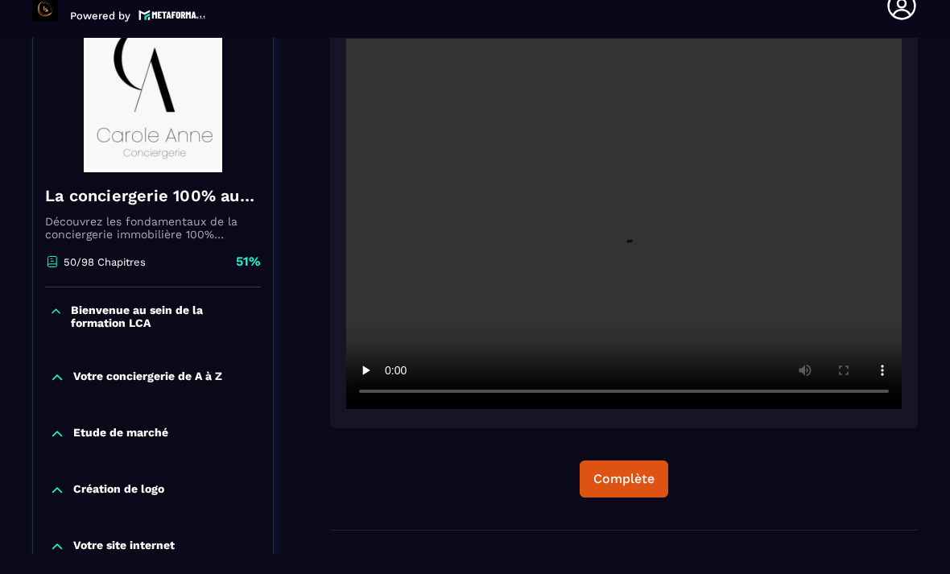
scroll to position [211, 0]
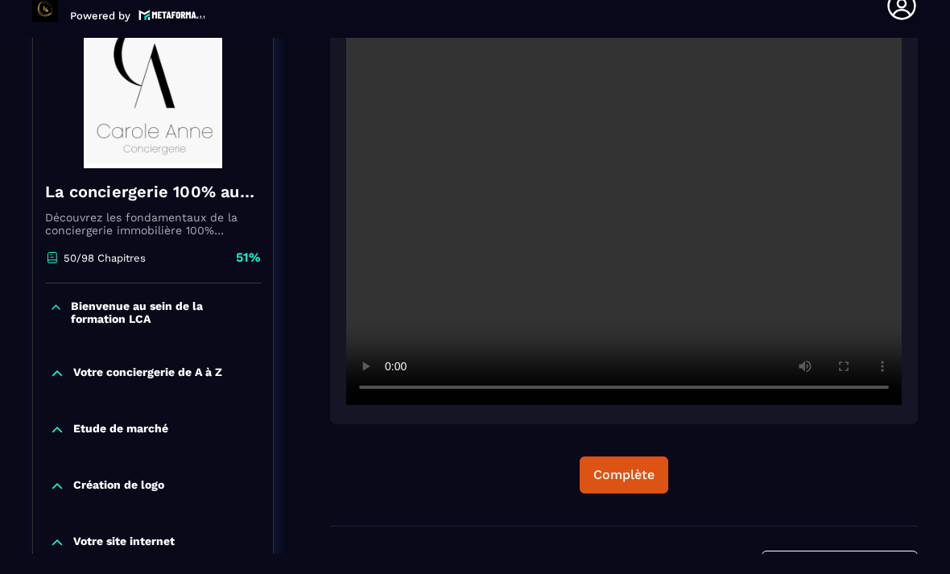
click at [613, 225] on video at bounding box center [624, 220] width 556 height 370
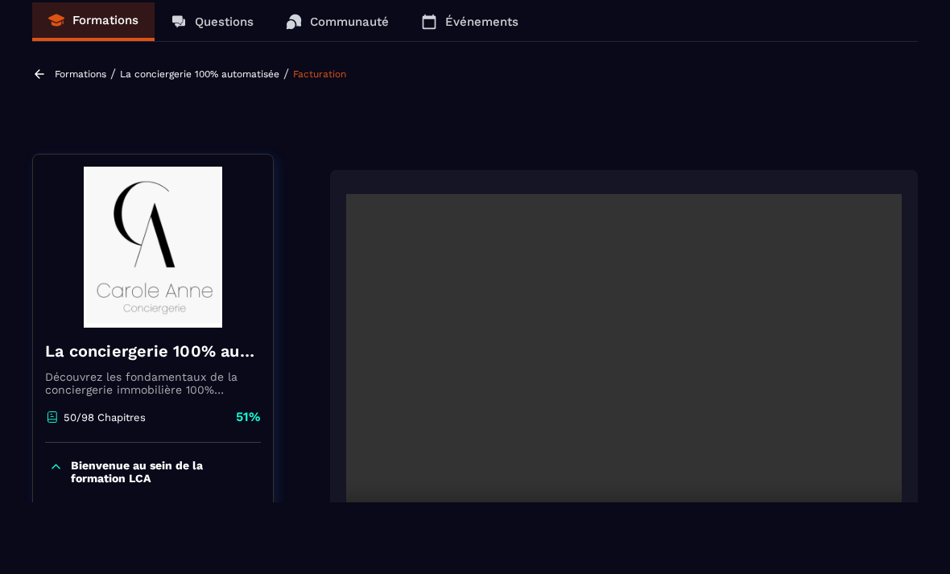
scroll to position [0, 0]
click at [791, 363] on video at bounding box center [624, 379] width 556 height 370
click at [613, 370] on video at bounding box center [624, 379] width 556 height 370
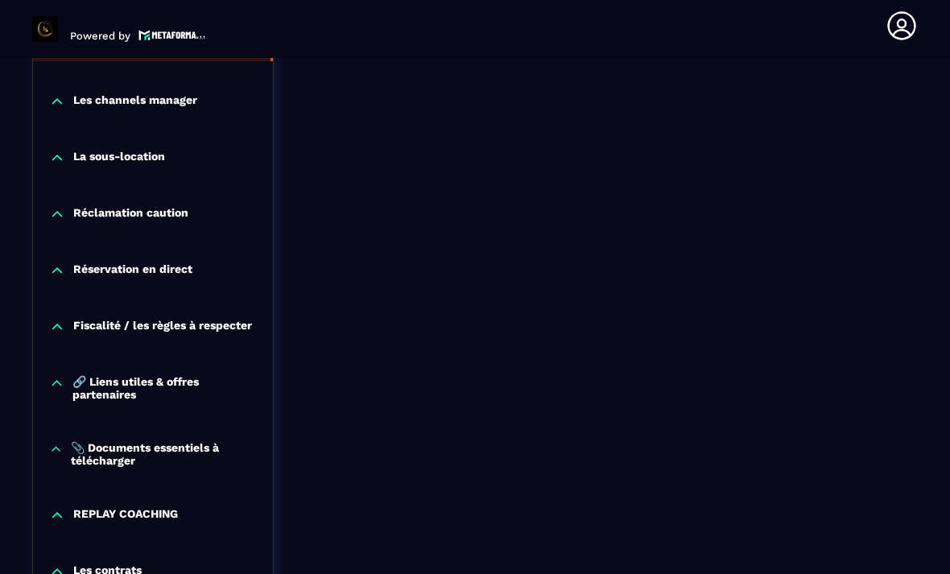
scroll to position [1901, 0]
